Goal: Find specific page/section: Find specific page/section

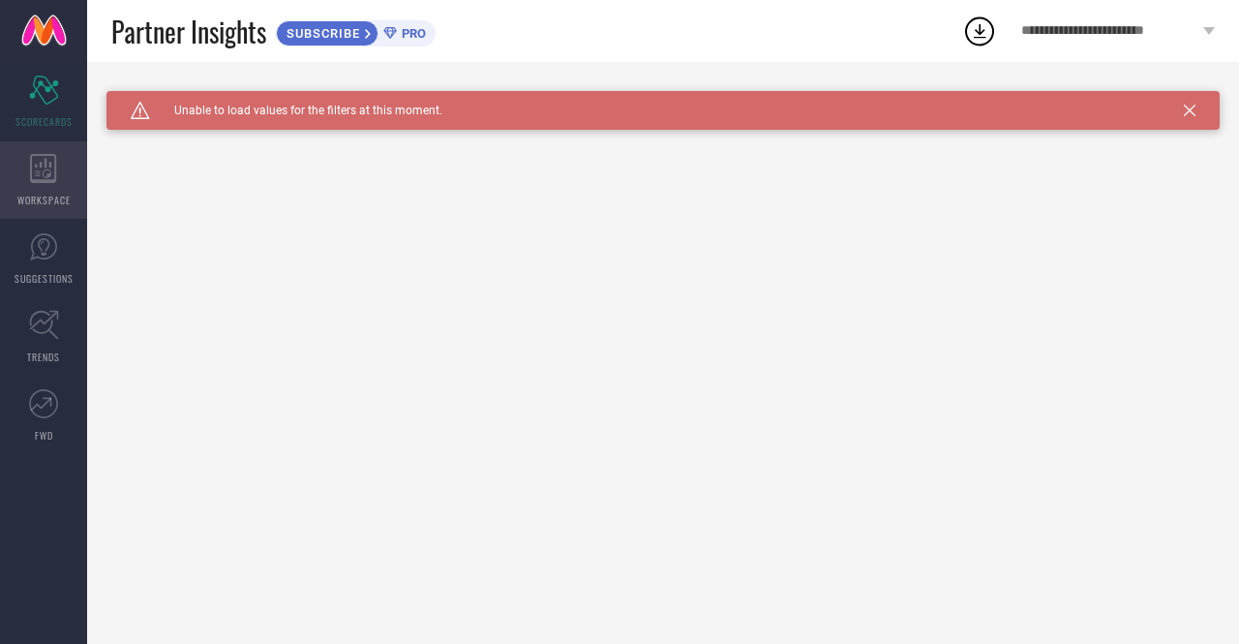
click at [46, 193] on span "WORKSPACE" at bounding box center [43, 200] width 53 height 15
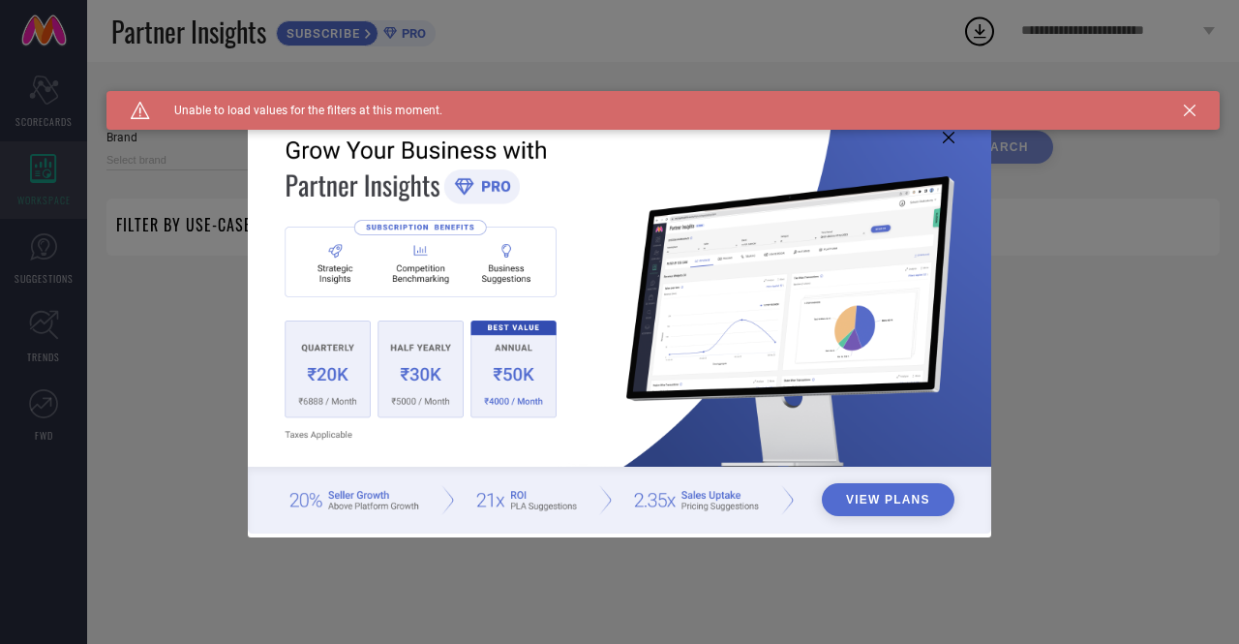
type input "1 STOP FASHION"
type input "All"
click at [37, 271] on div "View Plans" at bounding box center [619, 322] width 1239 height 644
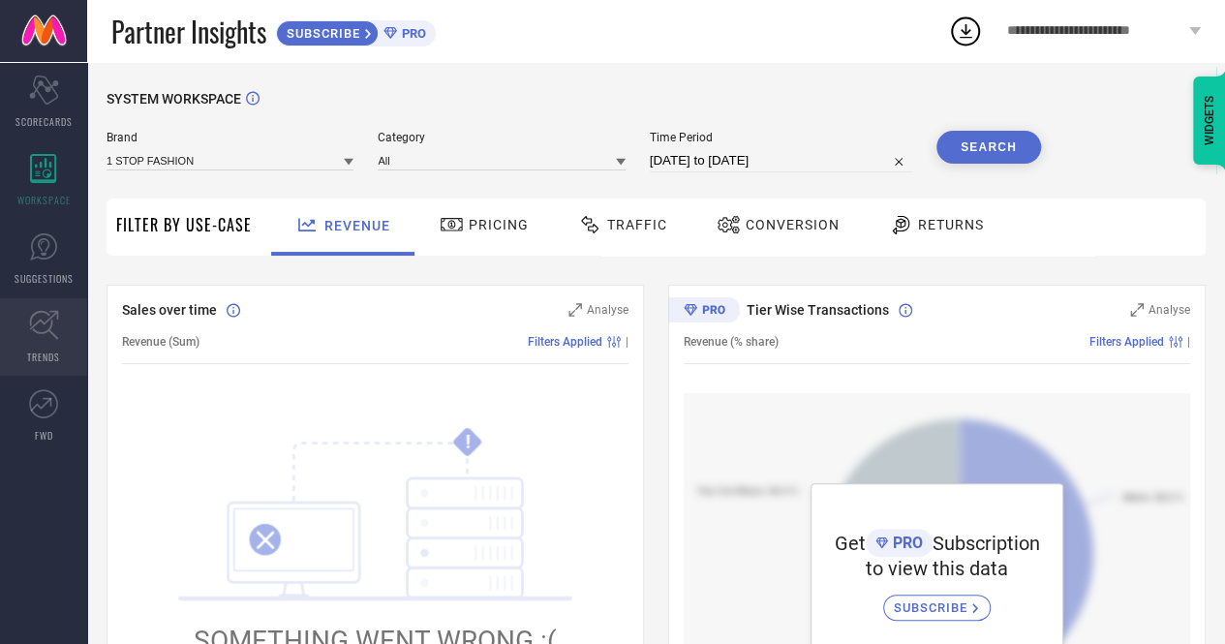
click at [37, 339] on icon at bounding box center [44, 325] width 30 height 30
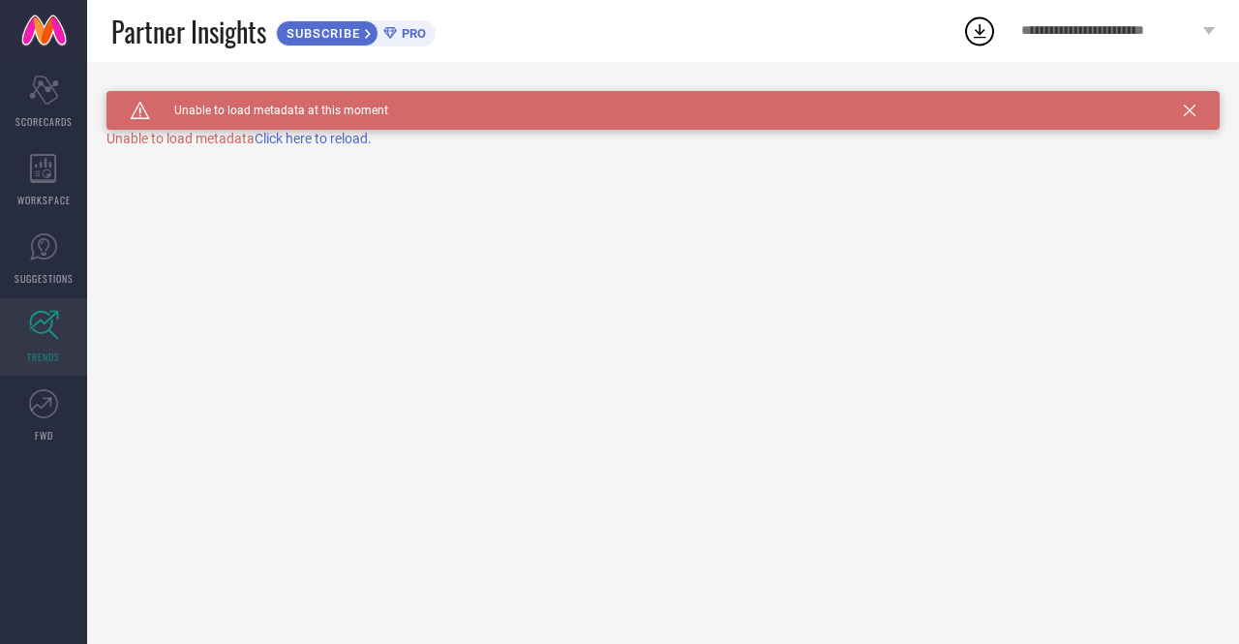
click at [339, 143] on span "Click here to reload." at bounding box center [313, 138] width 117 height 15
